Goal: Navigation & Orientation: Find specific page/section

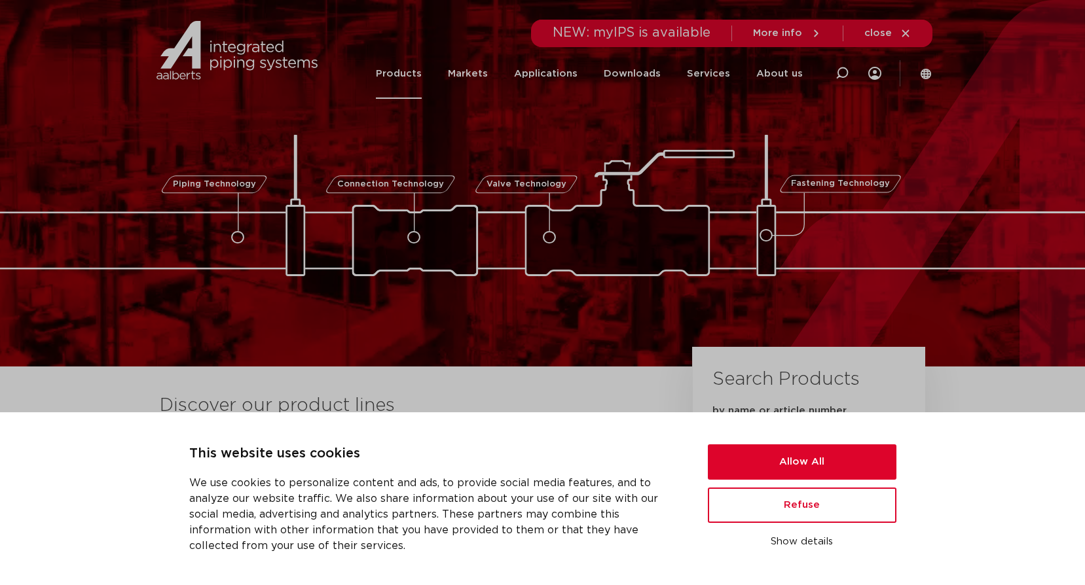
click at [418, 74] on link "Products" at bounding box center [399, 73] width 46 height 50
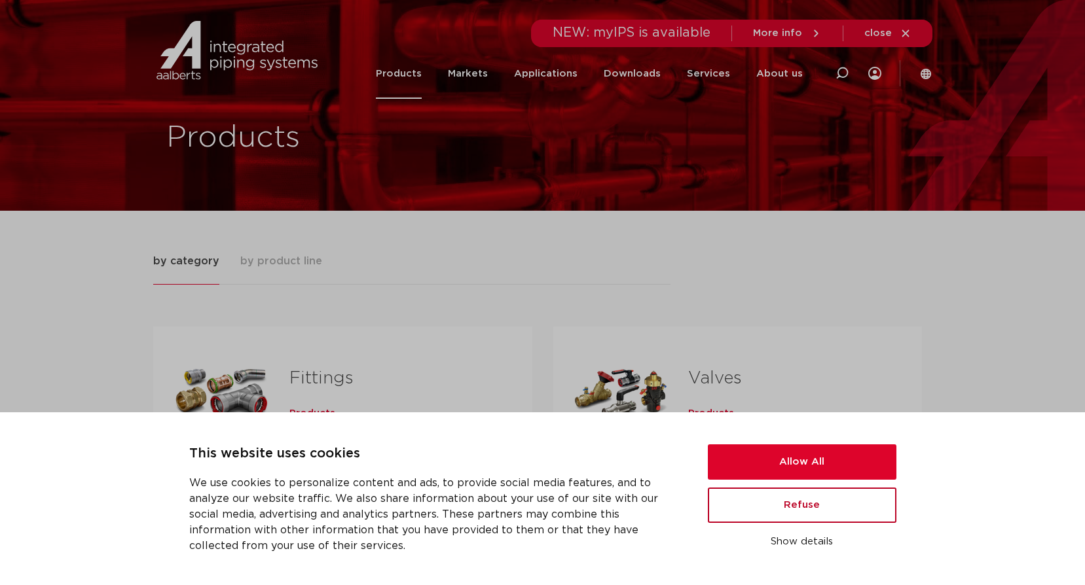
drag, startPoint x: 814, startPoint y: 507, endPoint x: 730, endPoint y: 484, distance: 86.9
click at [814, 504] on button "Refuse" at bounding box center [802, 505] width 189 height 35
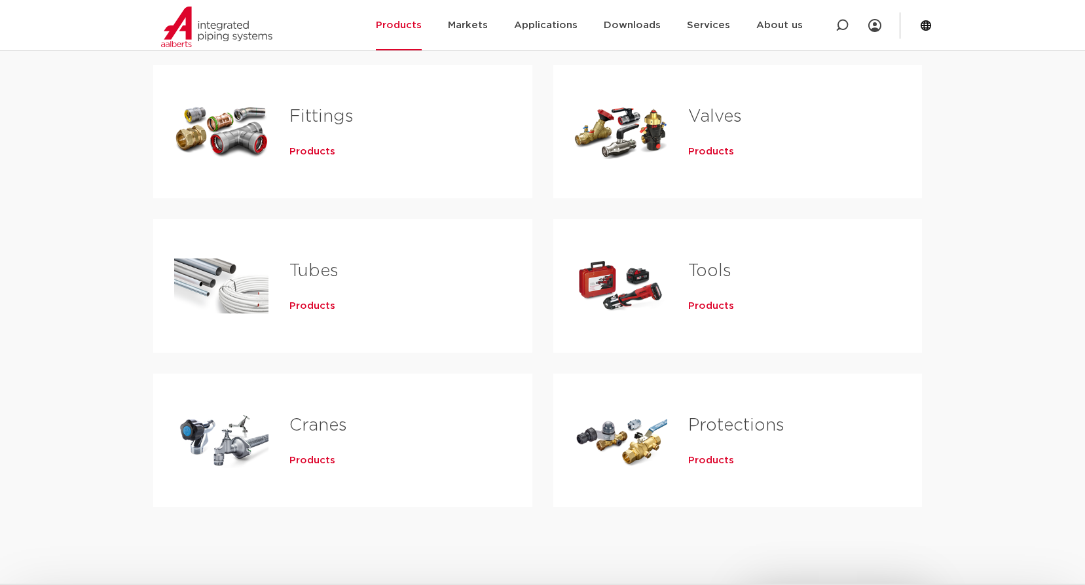
scroll to position [327, 0]
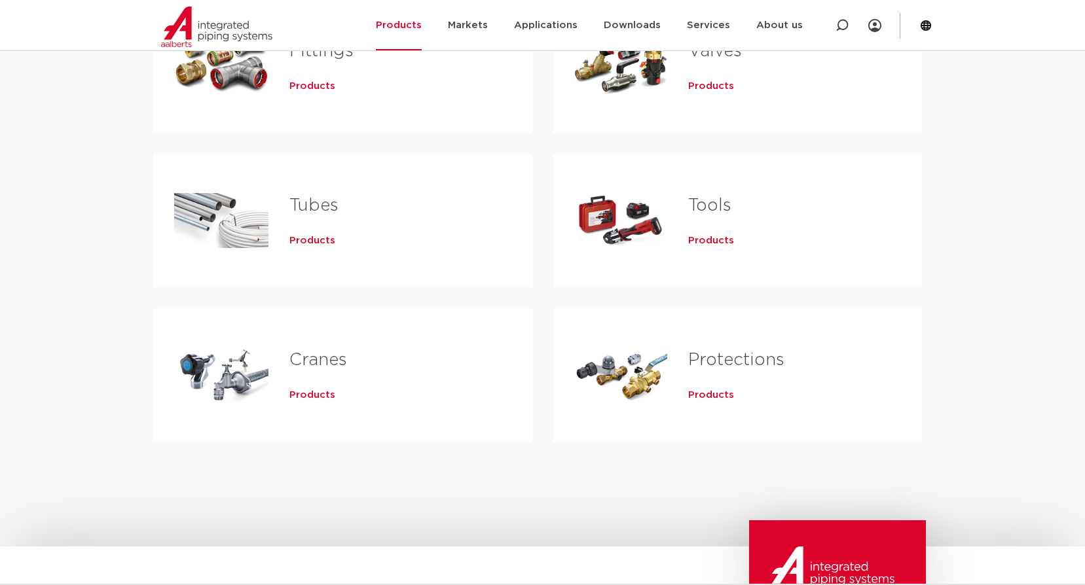
click at [710, 397] on span "Products" at bounding box center [711, 395] width 46 height 13
